Goal: Information Seeking & Learning: Find specific fact

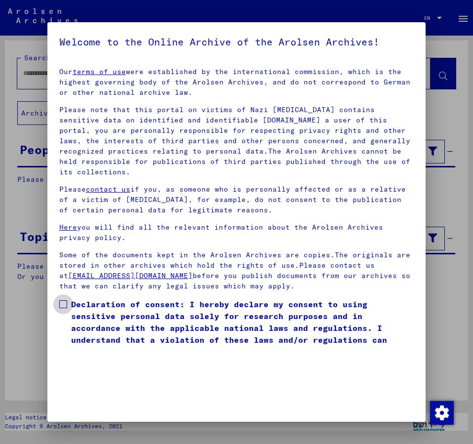
drag, startPoint x: 61, startPoint y: 294, endPoint x: 175, endPoint y: 314, distance: 115.8
click at [62, 300] on span at bounding box center [63, 304] width 8 height 8
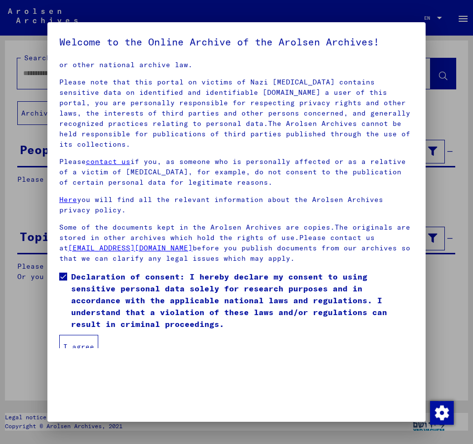
click at [72, 335] on button "I agree" at bounding box center [78, 347] width 39 height 24
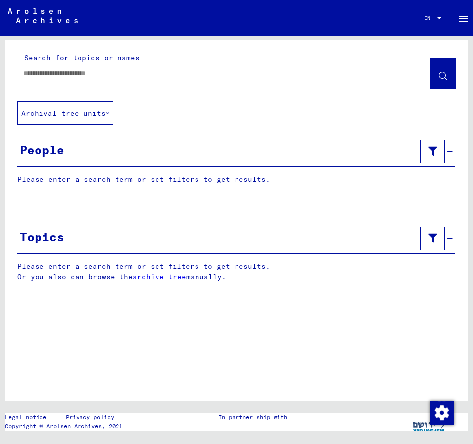
click at [78, 74] on input "text" at bounding box center [214, 73] width 383 height 10
type input "**********"
click at [446, 70] on span at bounding box center [443, 75] width 8 height 10
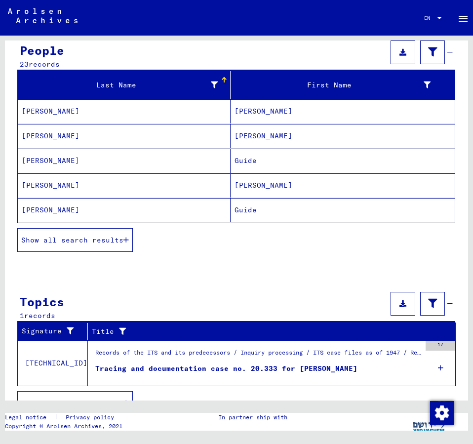
scroll to position [107, 0]
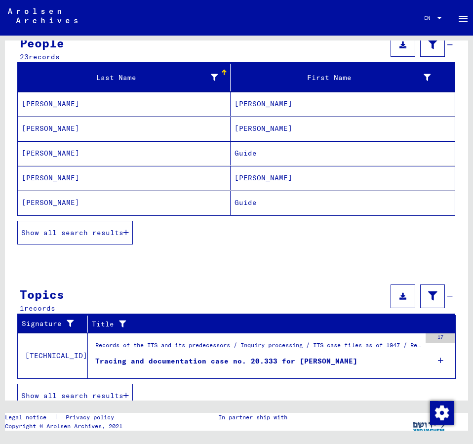
click at [110, 231] on span "Show all search results" at bounding box center [72, 232] width 102 height 9
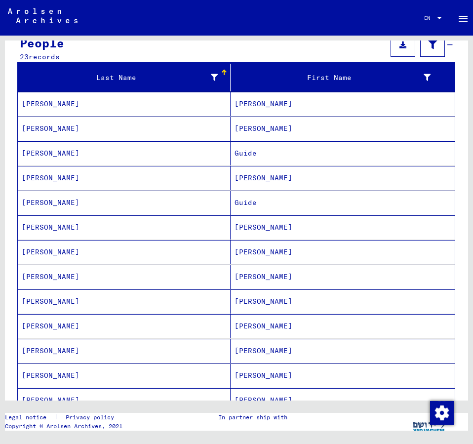
click at [274, 345] on mat-cell "[PERSON_NAME]" at bounding box center [342, 350] width 224 height 24
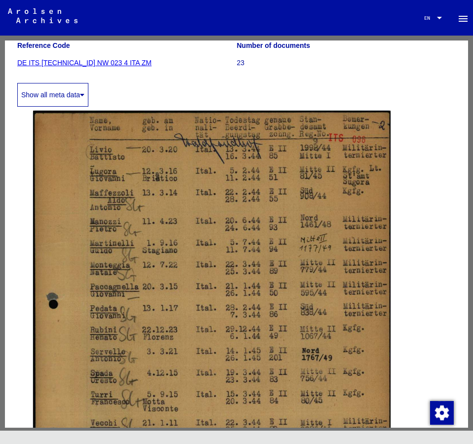
scroll to position [160, 0]
